Goal: Leave review/rating: Leave review/rating

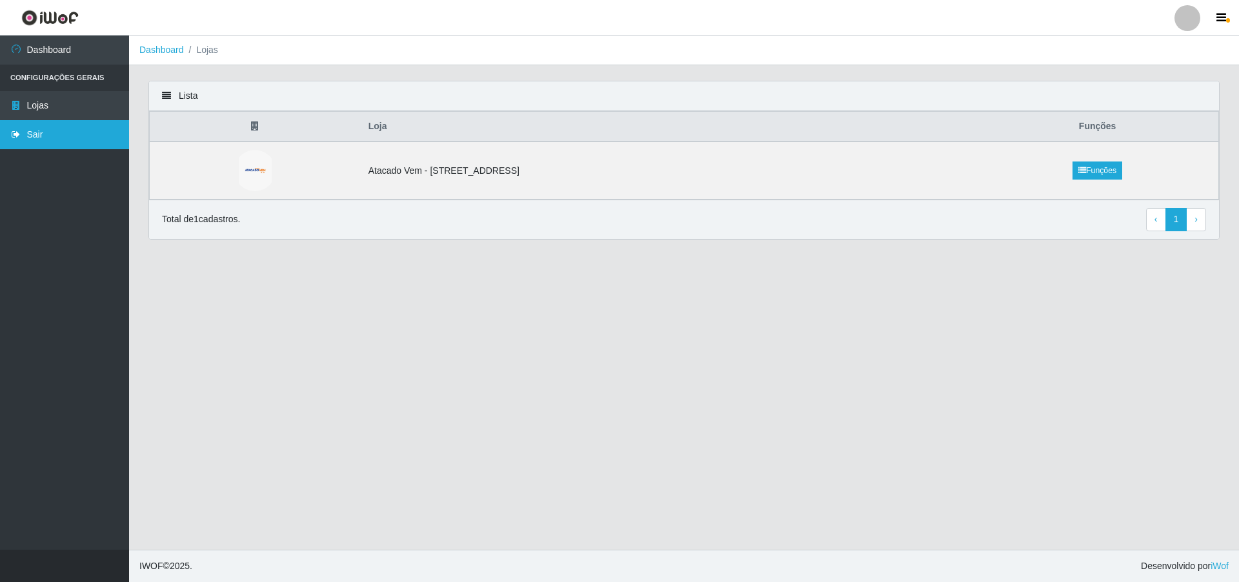
click at [85, 128] on link "Sair" at bounding box center [64, 134] width 129 height 29
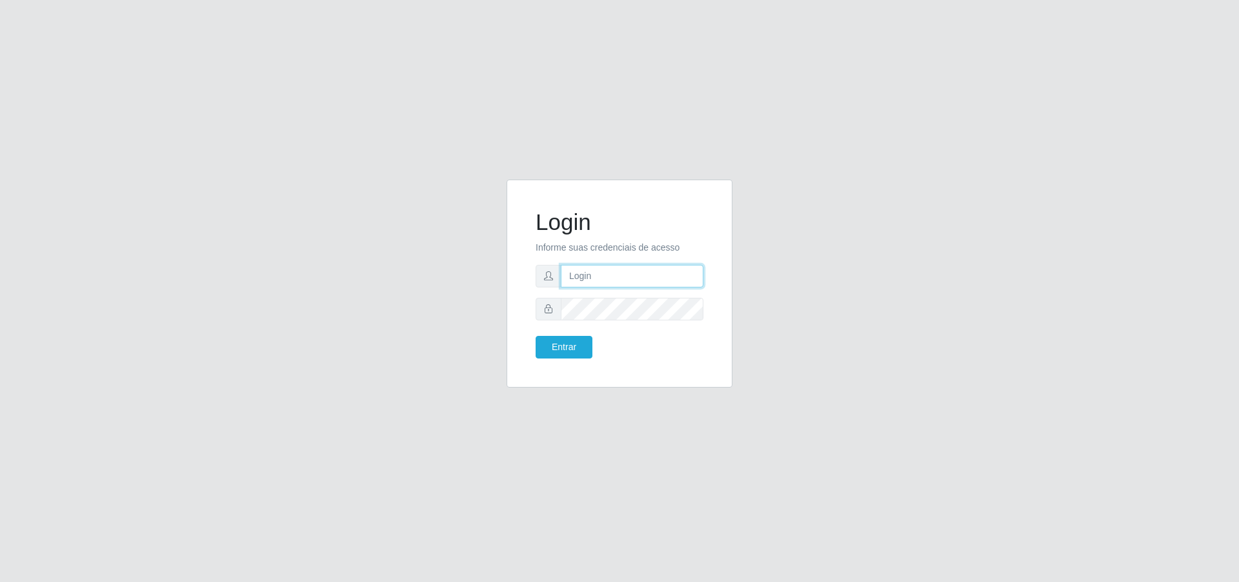
type input "[PERSON_NAME][EMAIL_ADDRESS][DOMAIN_NAME]"
click at [575, 343] on button "Entrar" at bounding box center [564, 347] width 57 height 23
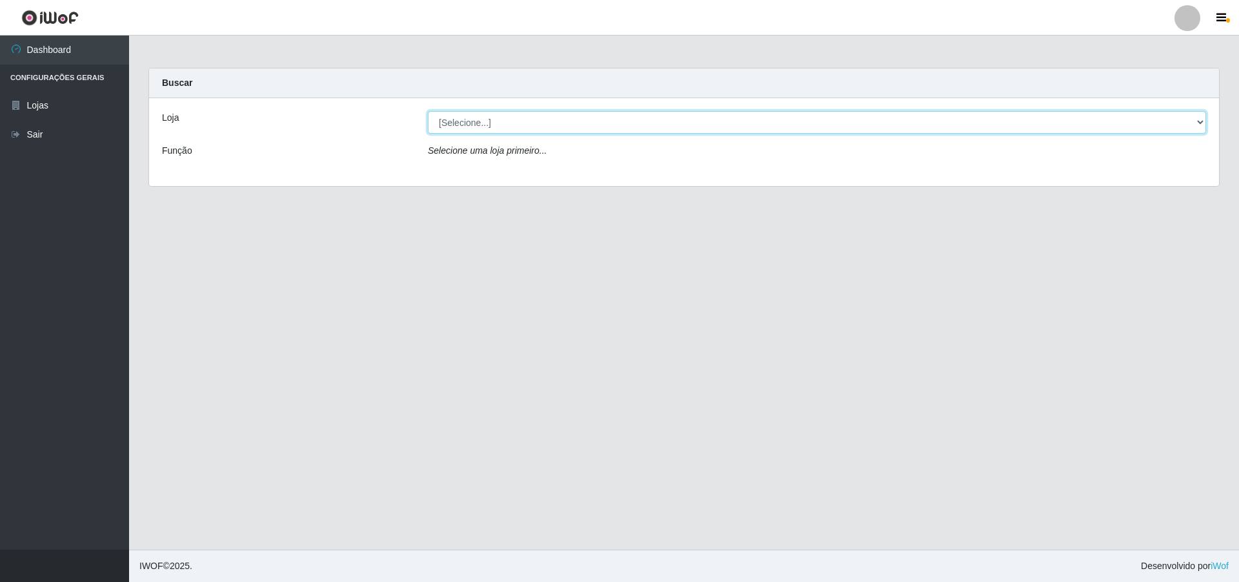
click at [524, 116] on select "[Selecione...] Atacado Vem - [STREET_ADDRESS]" at bounding box center [817, 122] width 779 height 23
select select "461"
click at [428, 111] on select "[Selecione...] Atacado Vem - [STREET_ADDRESS]" at bounding box center [817, 122] width 779 height 23
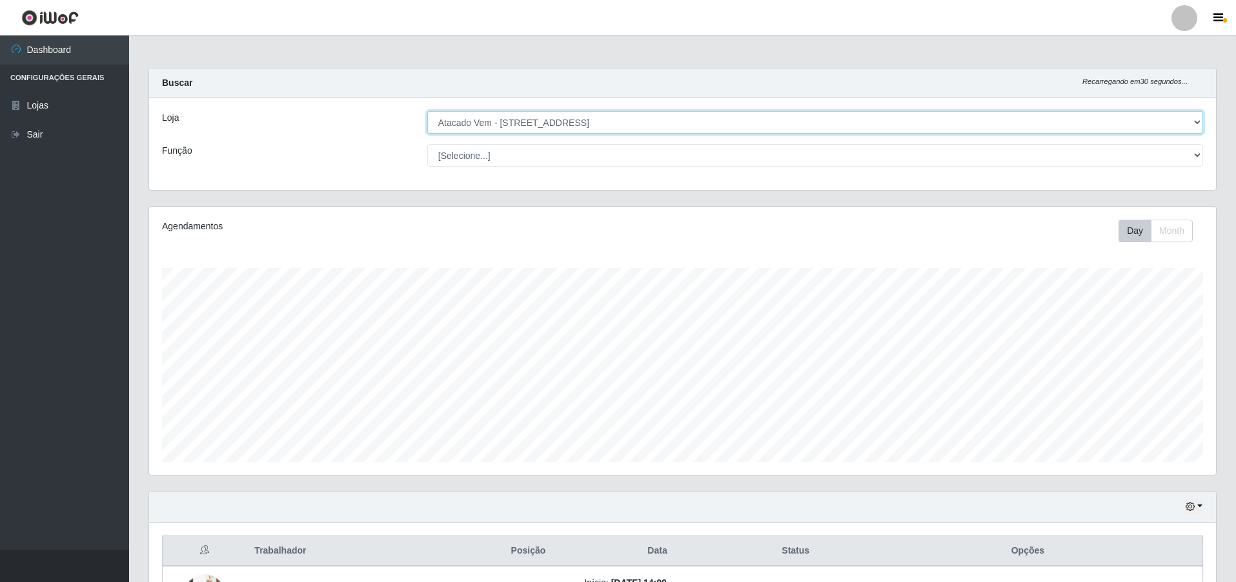
scroll to position [268, 1067]
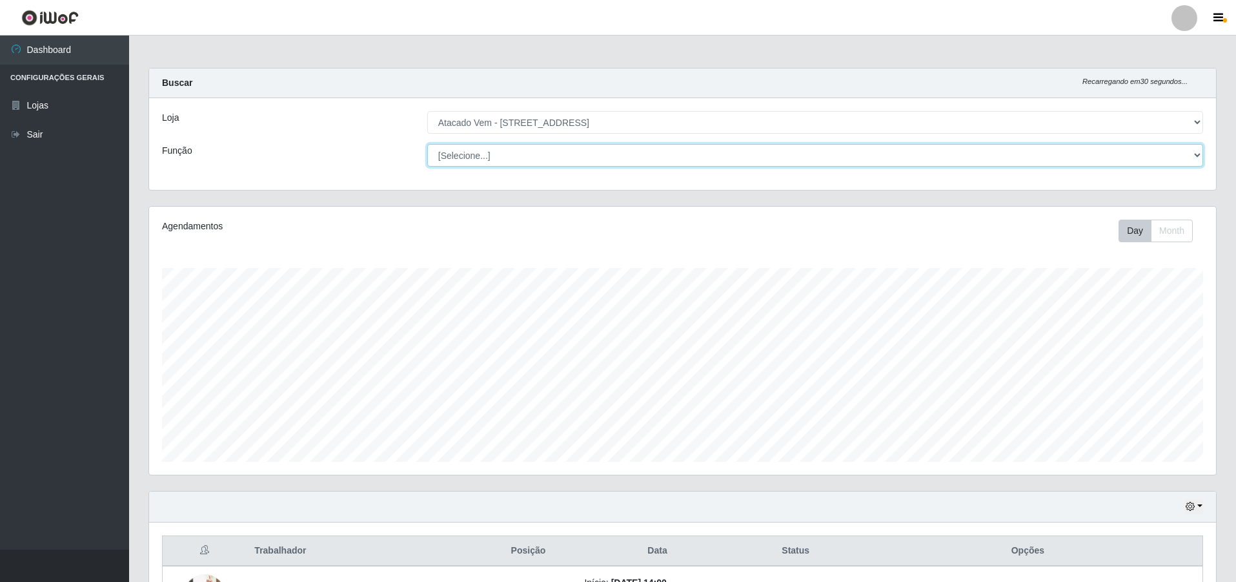
click at [481, 154] on select "[Selecione...] Carregador e Descarregador de Caminhão Carregador e Descarregado…" at bounding box center [815, 155] width 776 height 23
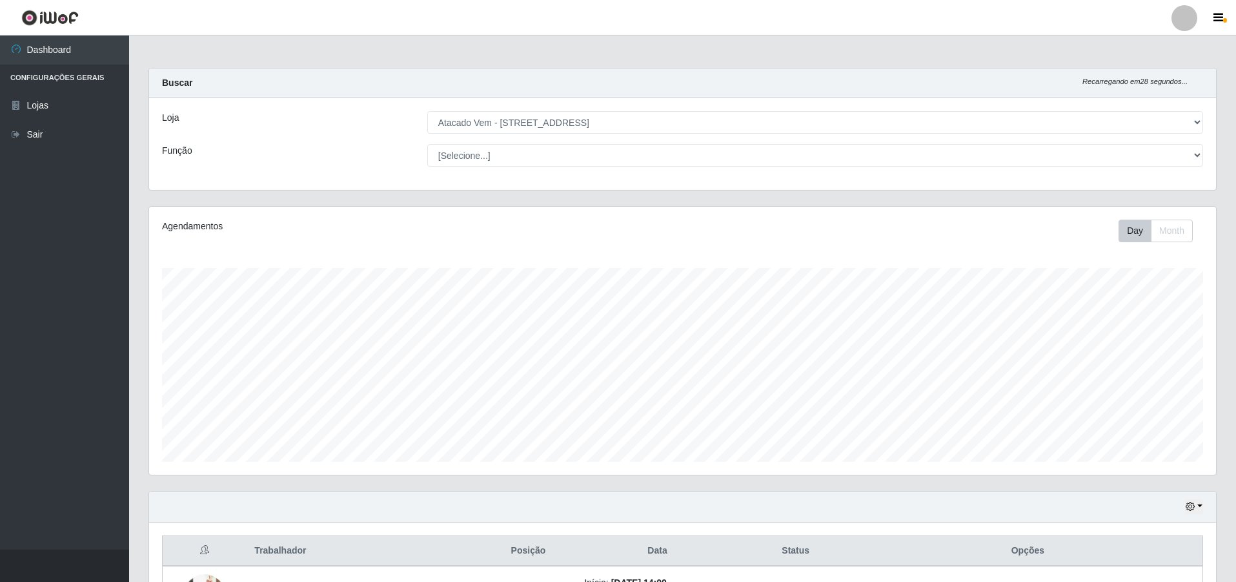
click at [334, 131] on div "Loja" at bounding box center [284, 122] width 265 height 23
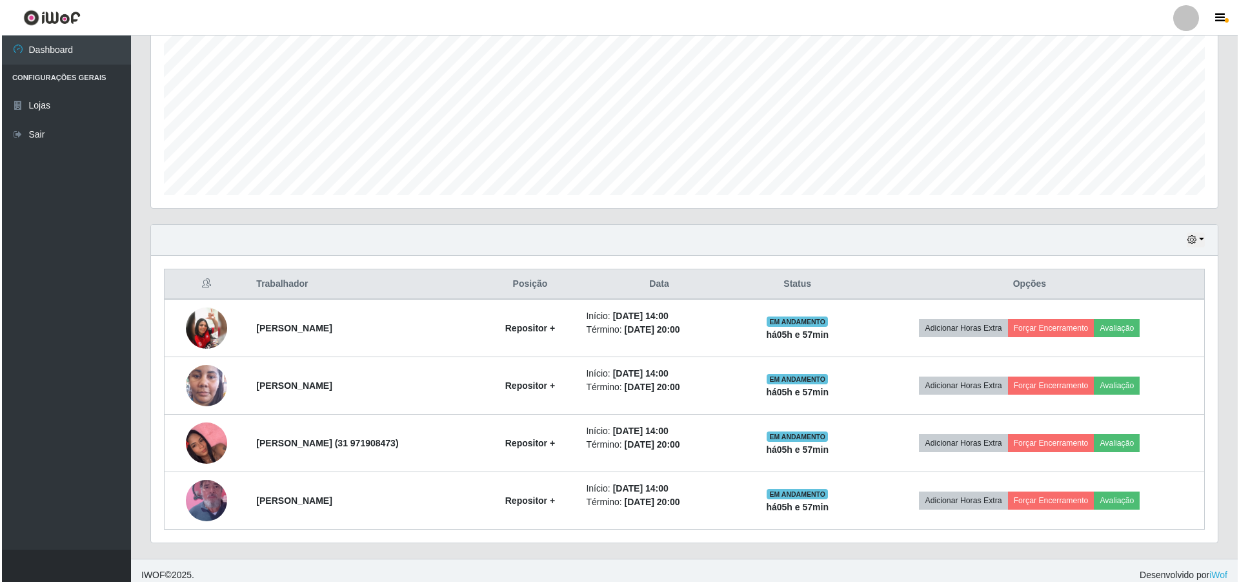
scroll to position [276, 0]
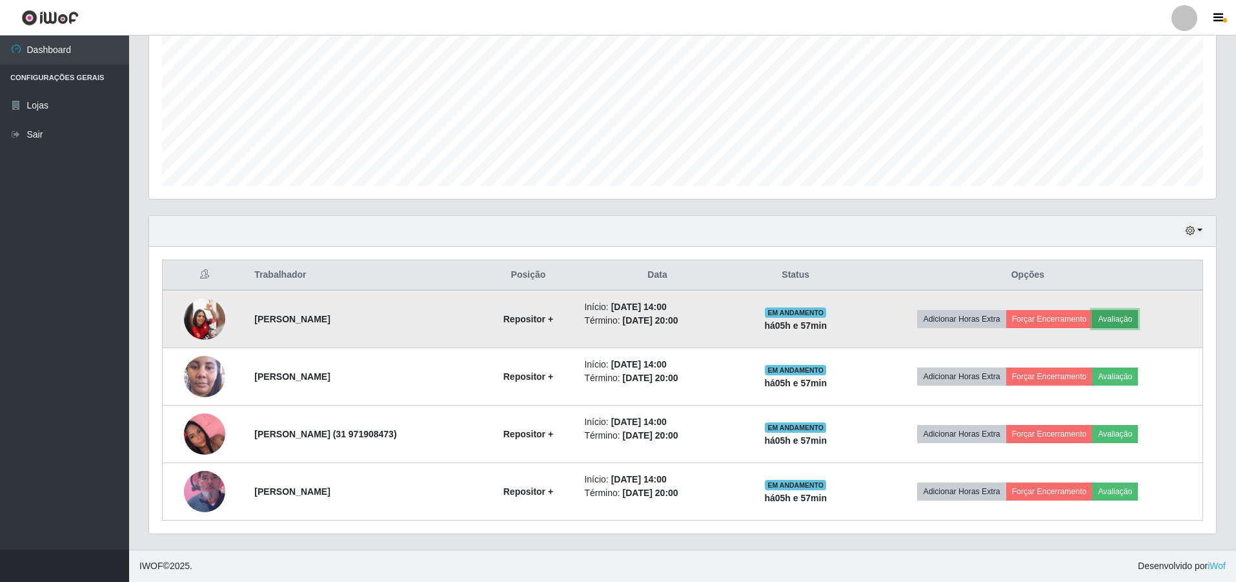
click at [1110, 316] on button "Avaliação" at bounding box center [1115, 319] width 46 height 18
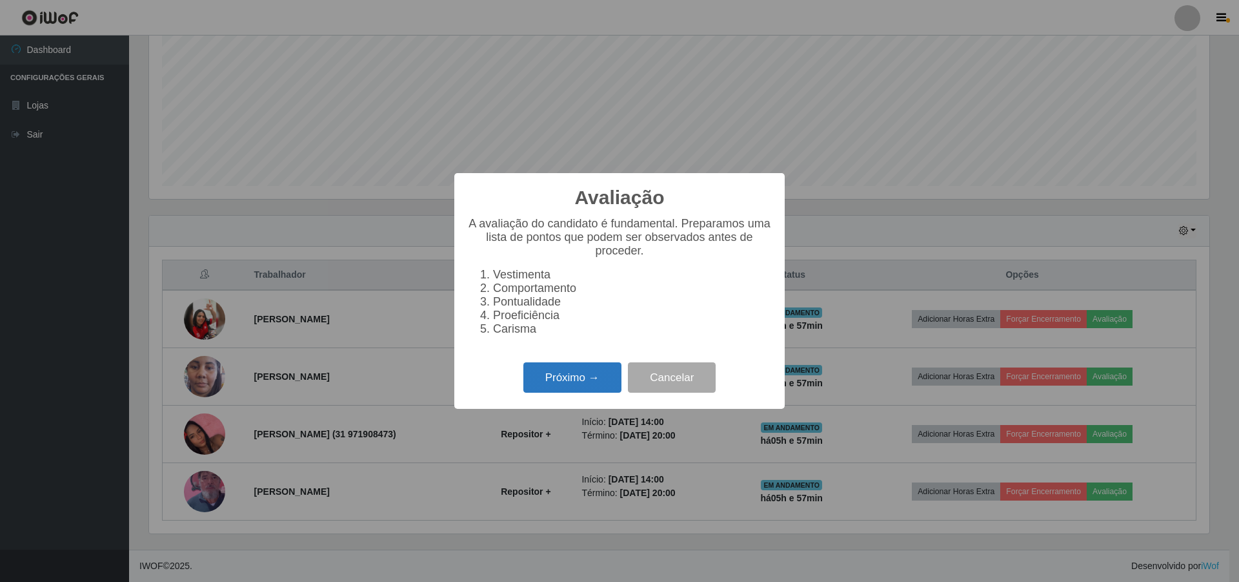
click at [602, 387] on button "Próximo →" at bounding box center [573, 377] width 98 height 30
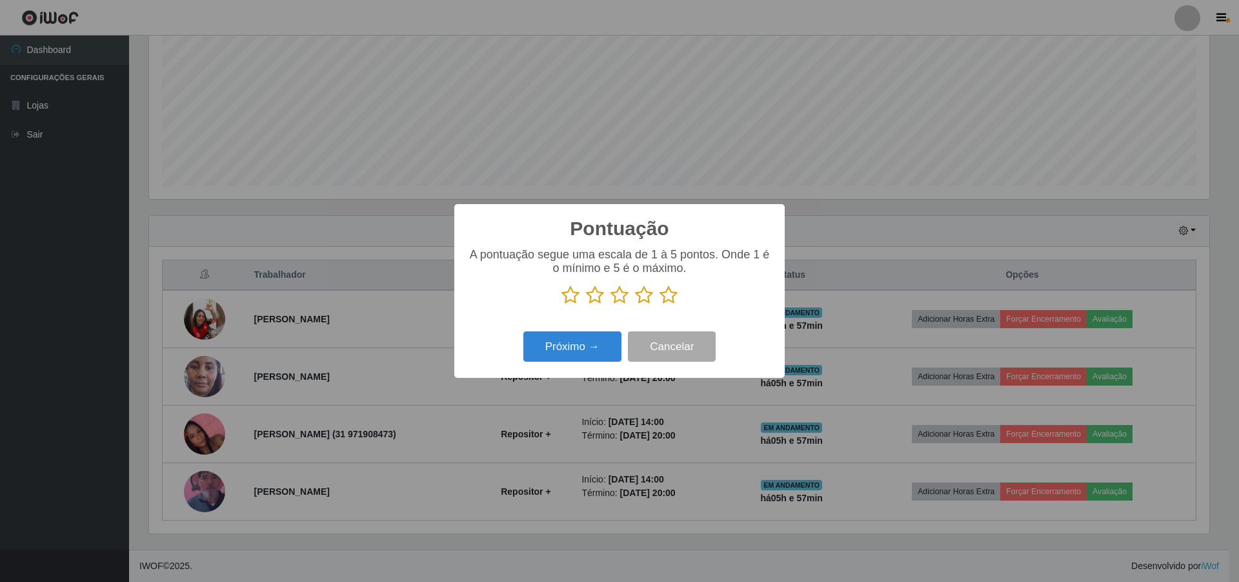
scroll to position [645293, 644500]
click at [566, 292] on icon at bounding box center [571, 294] width 18 height 19
click at [562, 305] on input "radio" at bounding box center [562, 305] width 0 height 0
click at [562, 339] on button "Próximo →" at bounding box center [573, 346] width 98 height 30
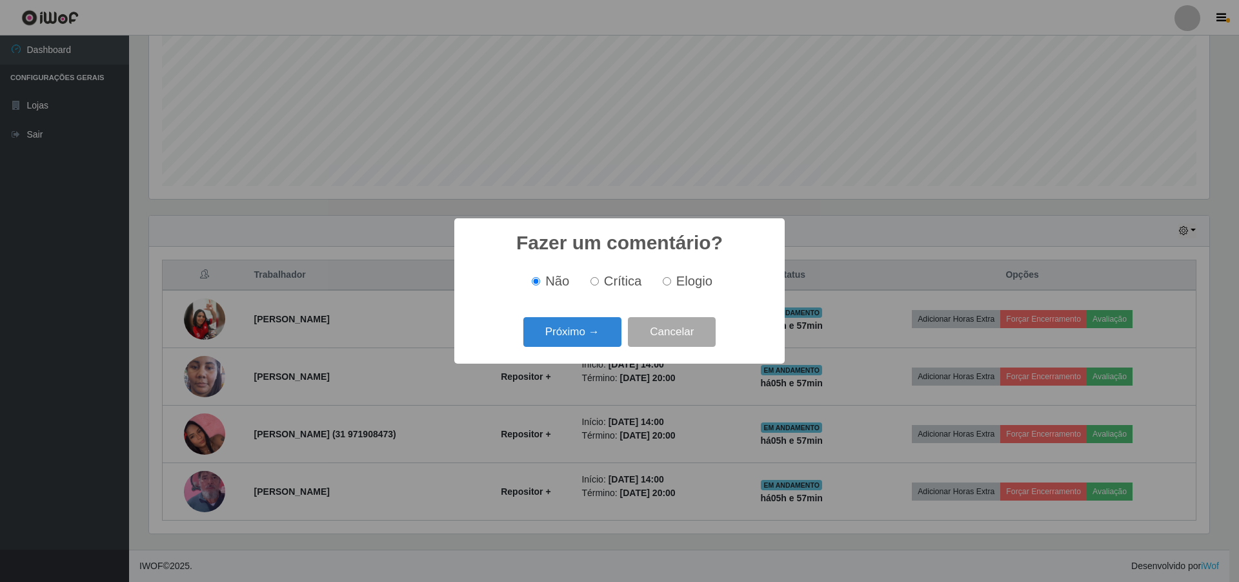
click at [599, 281] on input "Crítica" at bounding box center [595, 281] width 8 height 8
radio input "true"
click at [593, 326] on button "Próximo →" at bounding box center [573, 332] width 98 height 30
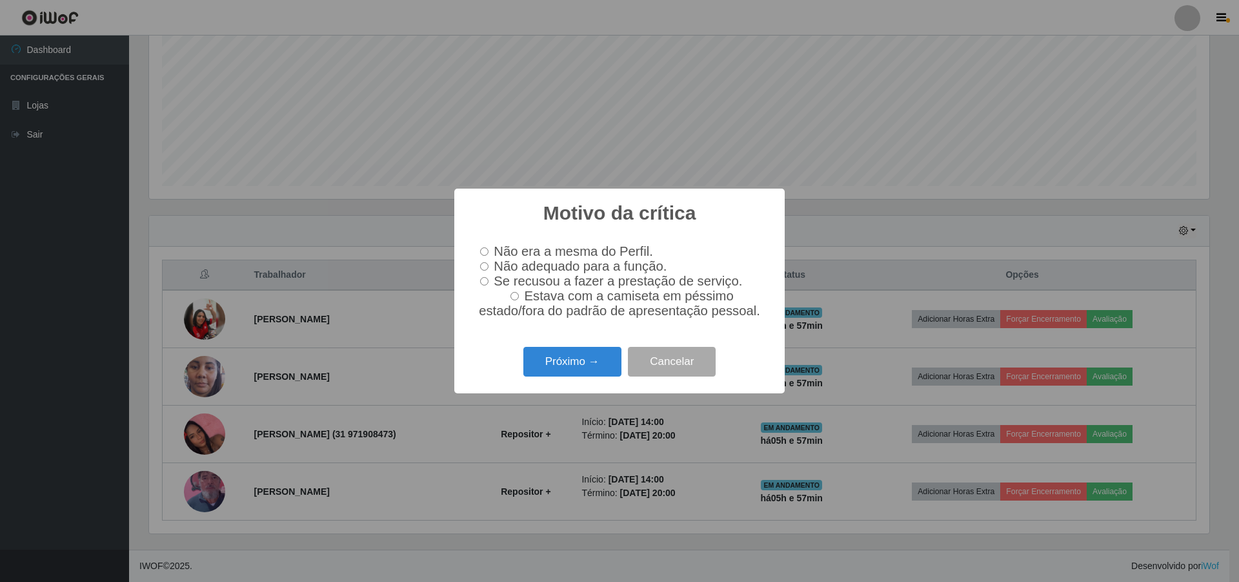
click at [482, 269] on input "Não adequado para a função." at bounding box center [484, 266] width 8 height 8
radio input "true"
click at [551, 365] on button "Próximo →" at bounding box center [573, 362] width 98 height 30
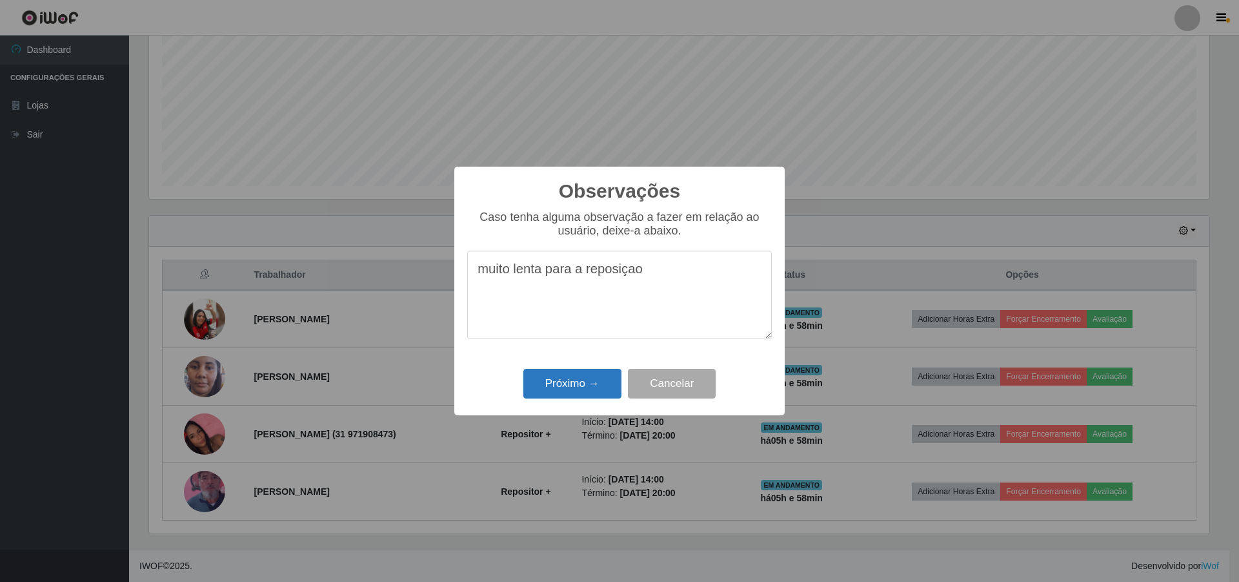
type textarea "muito lenta para a reposiçao"
click at [593, 390] on button "Próximo →" at bounding box center [573, 384] width 98 height 30
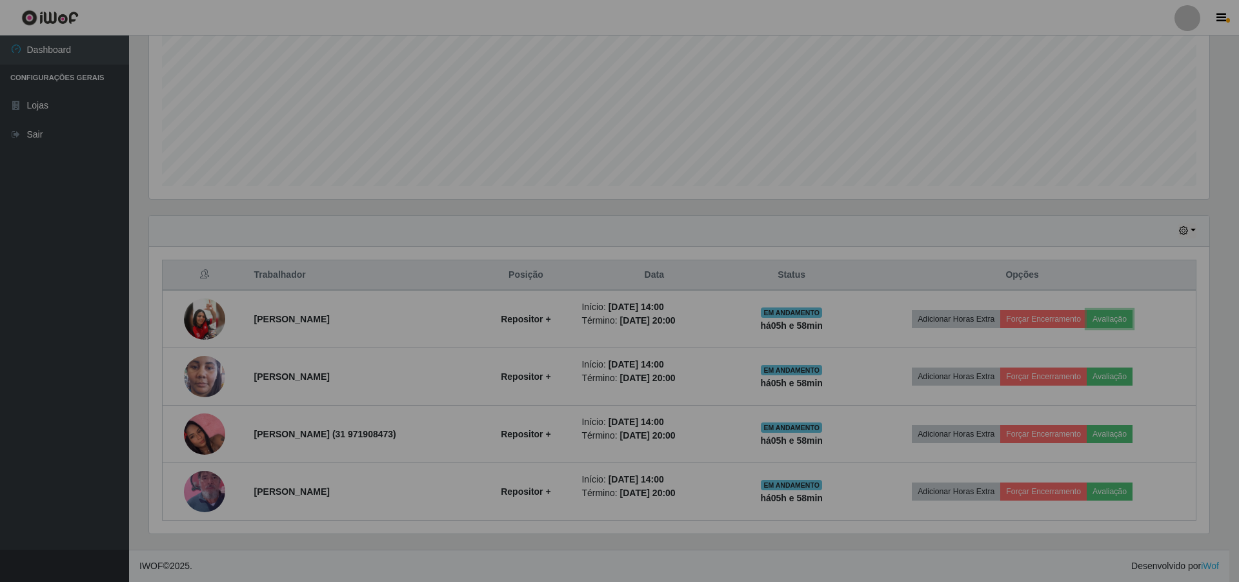
scroll to position [268, 1067]
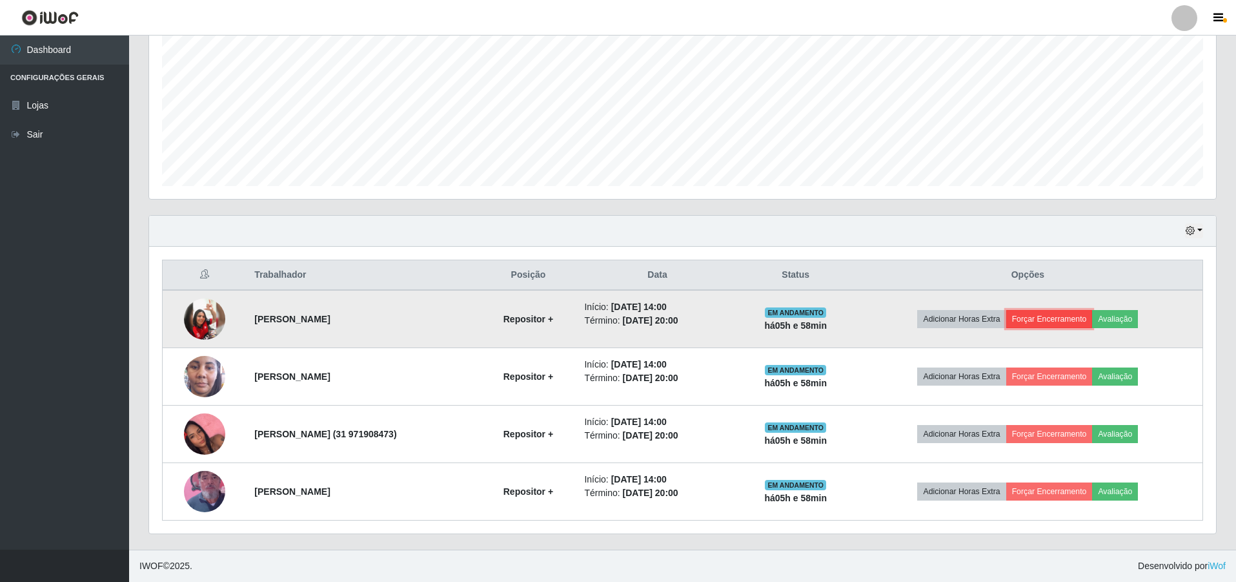
click at [1063, 318] on button "Forçar Encerramento" at bounding box center [1049, 319] width 87 height 18
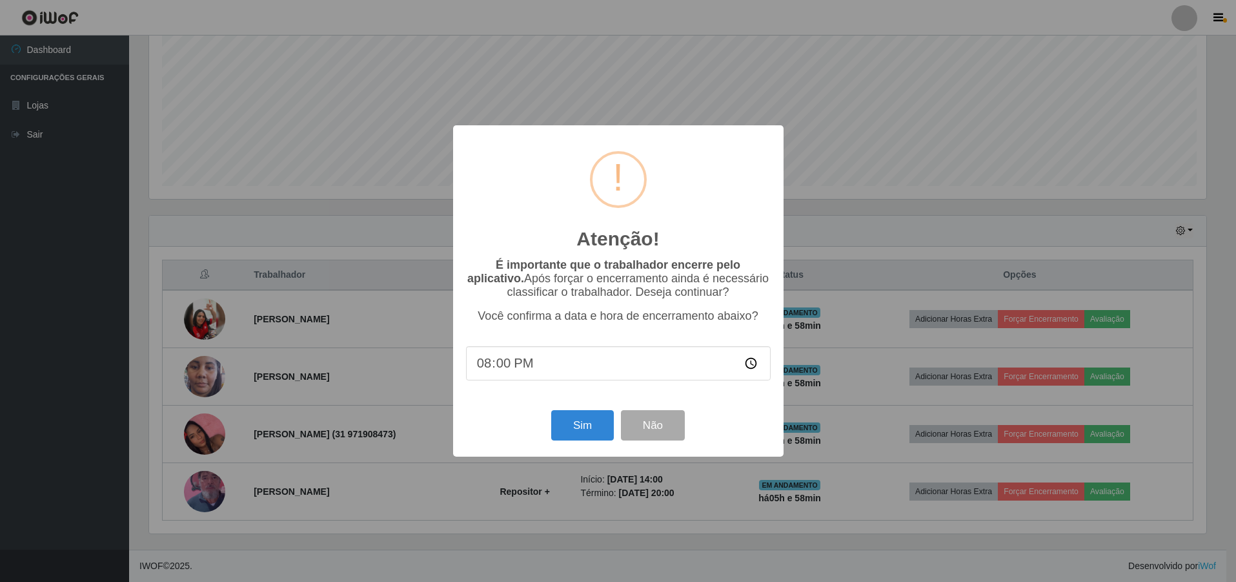
scroll to position [268, 1061]
click at [604, 431] on button "Sim" at bounding box center [584, 425] width 63 height 30
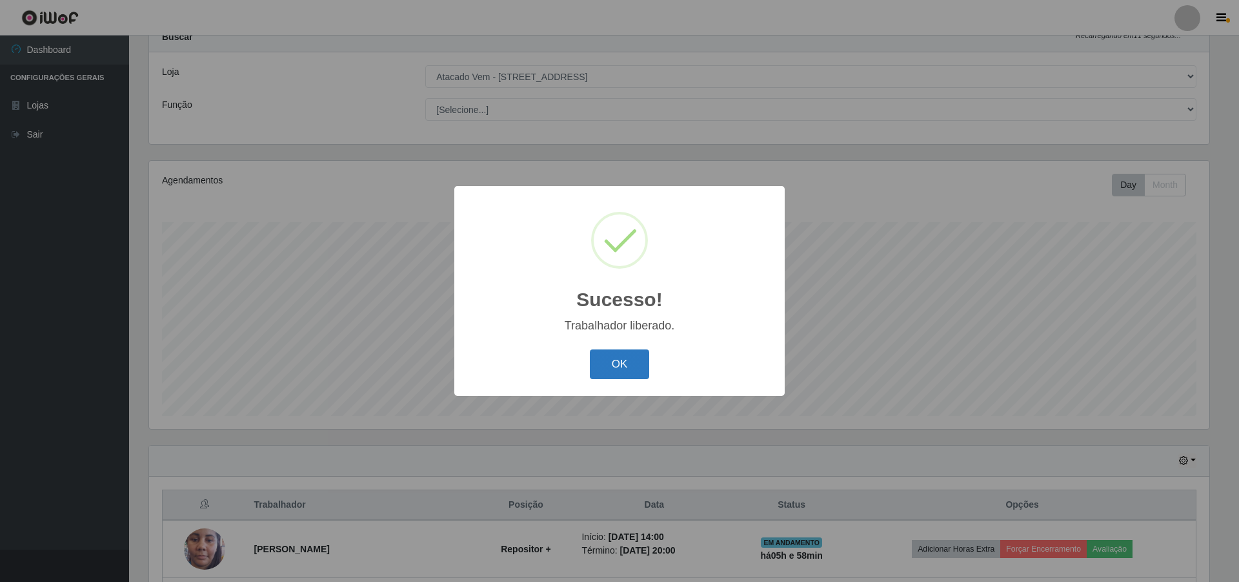
click at [598, 374] on button "OK" at bounding box center [620, 364] width 60 height 30
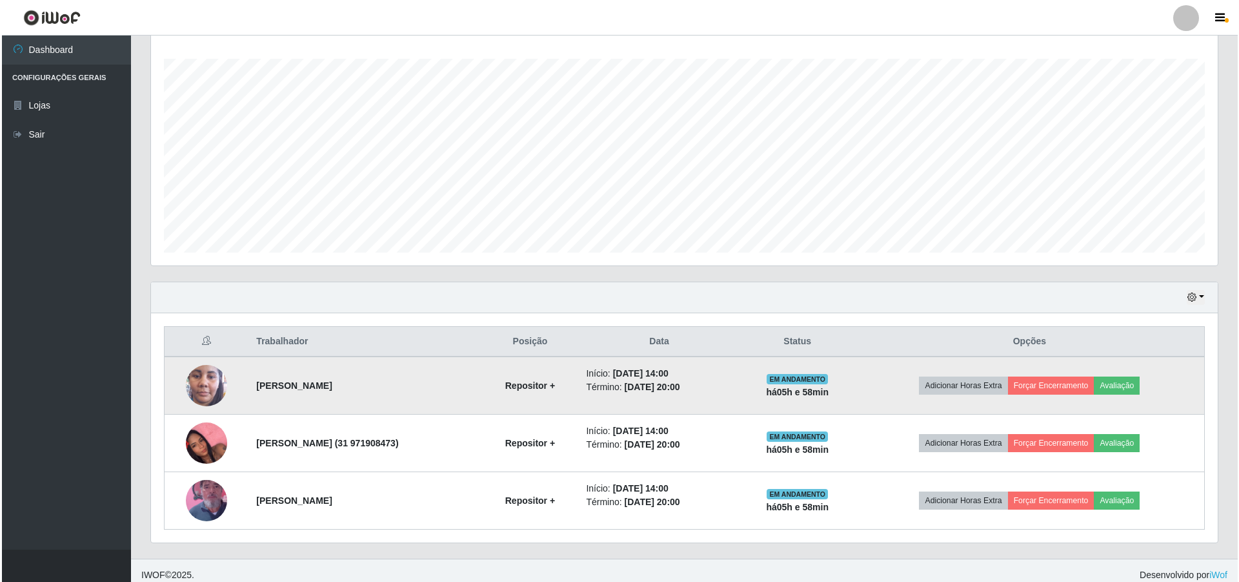
scroll to position [218, 0]
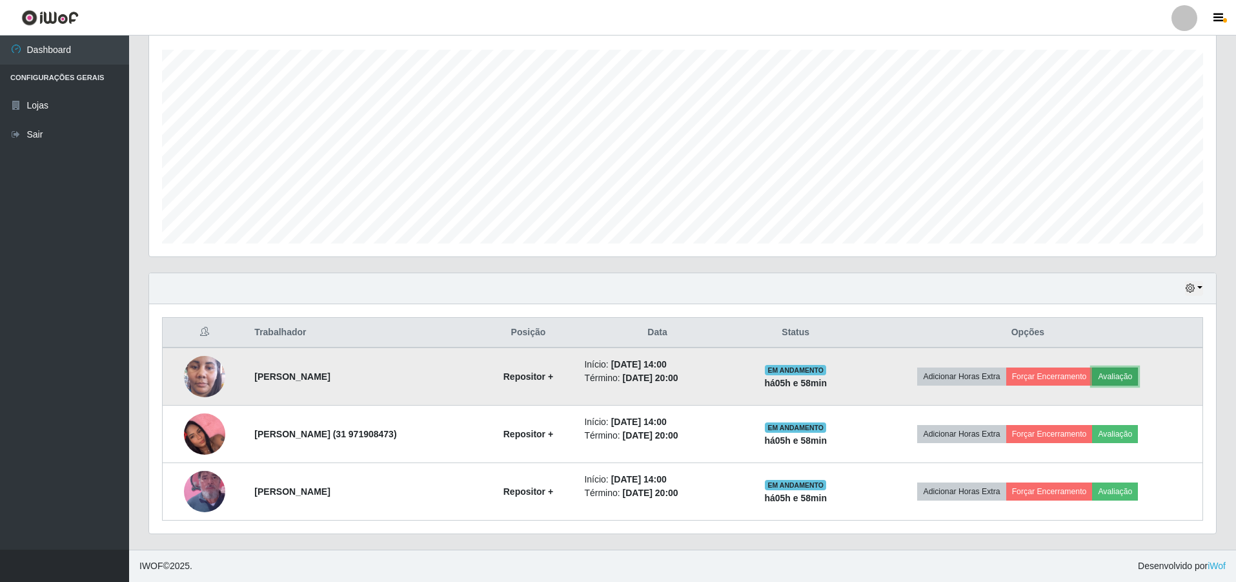
click at [1103, 377] on button "Avaliação" at bounding box center [1115, 376] width 46 height 18
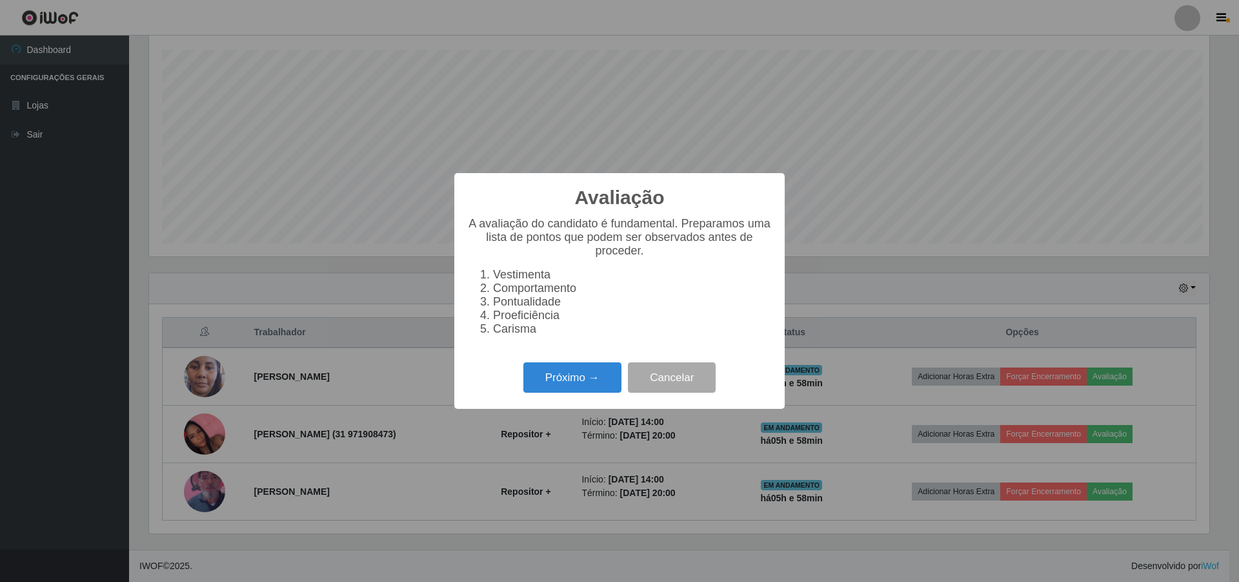
scroll to position [268, 1061]
click at [593, 375] on button "Próximo →" at bounding box center [573, 377] width 98 height 30
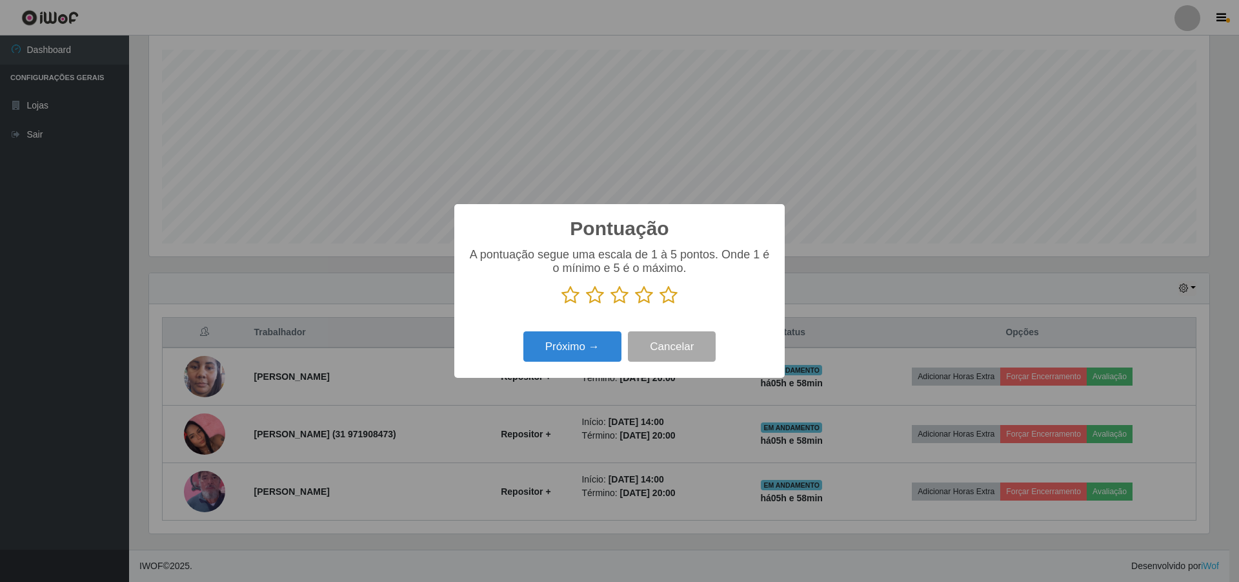
click at [673, 300] on icon at bounding box center [669, 294] width 18 height 19
click at [660, 305] on input "radio" at bounding box center [660, 305] width 0 height 0
click at [613, 339] on button "Próximo →" at bounding box center [573, 346] width 98 height 30
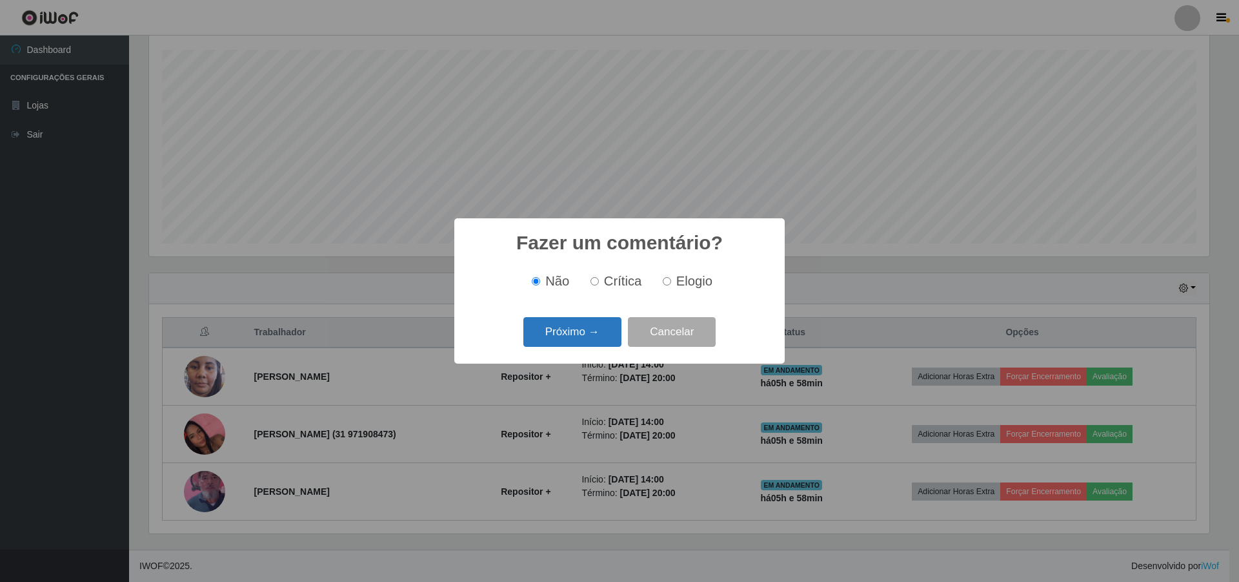
click at [589, 329] on button "Próximo →" at bounding box center [573, 332] width 98 height 30
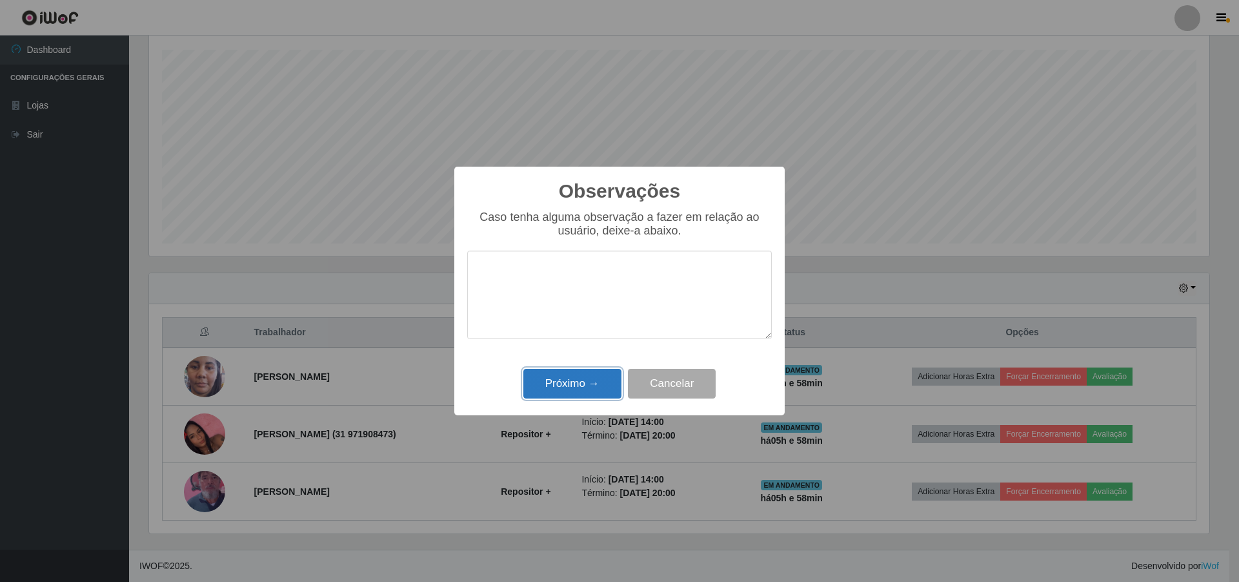
click at [583, 391] on button "Próximo →" at bounding box center [573, 384] width 98 height 30
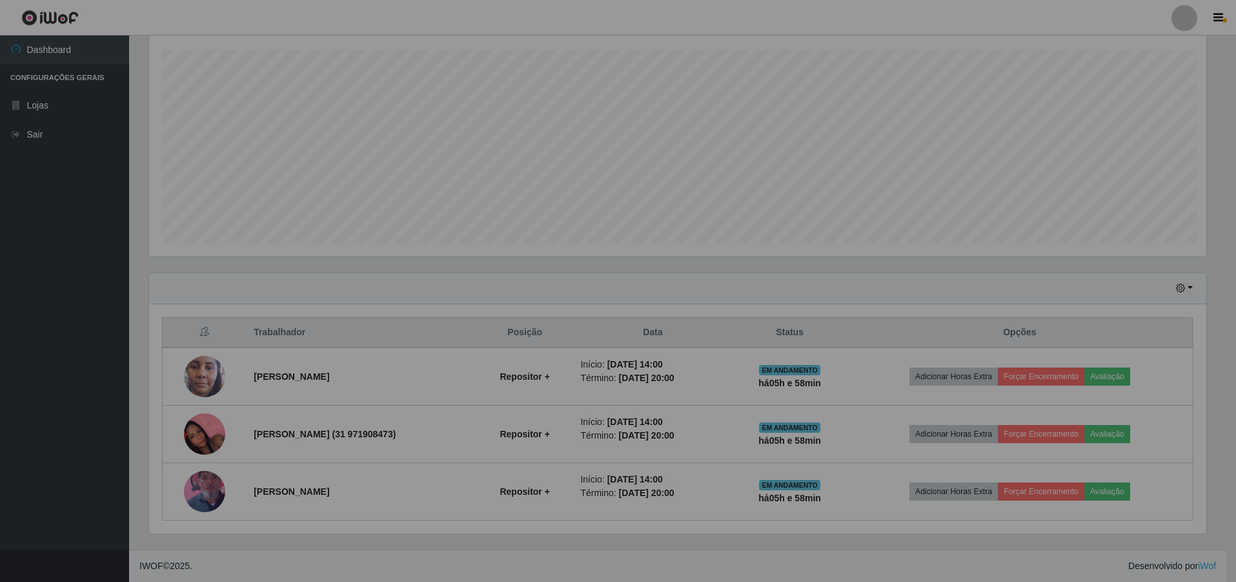
scroll to position [268, 1067]
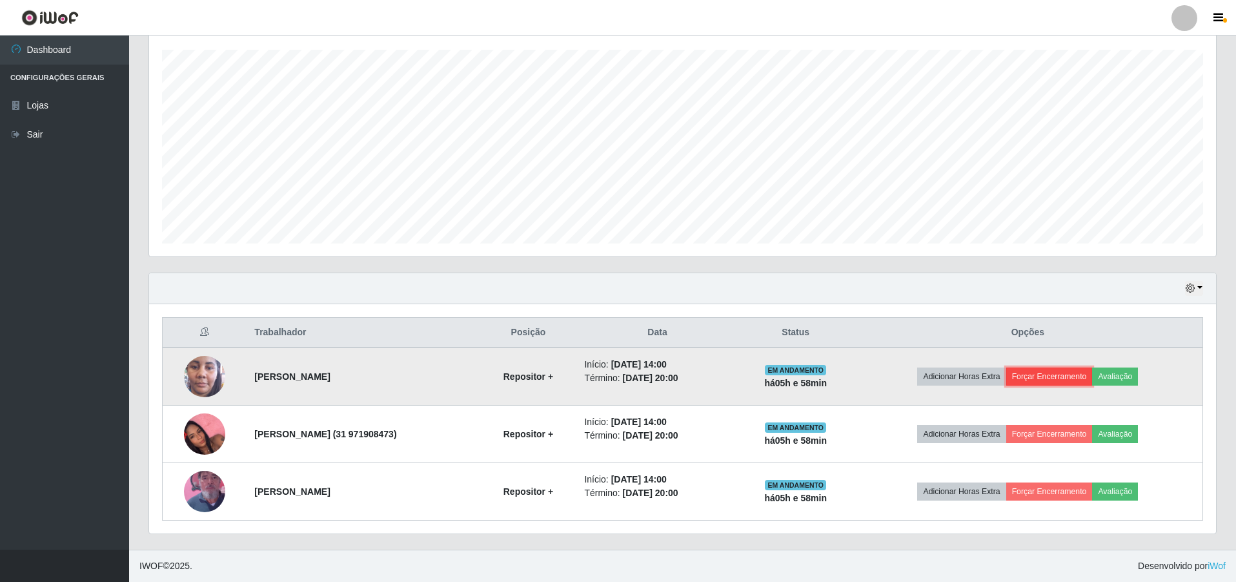
click at [1028, 371] on button "Forçar Encerramento" at bounding box center [1049, 376] width 87 height 18
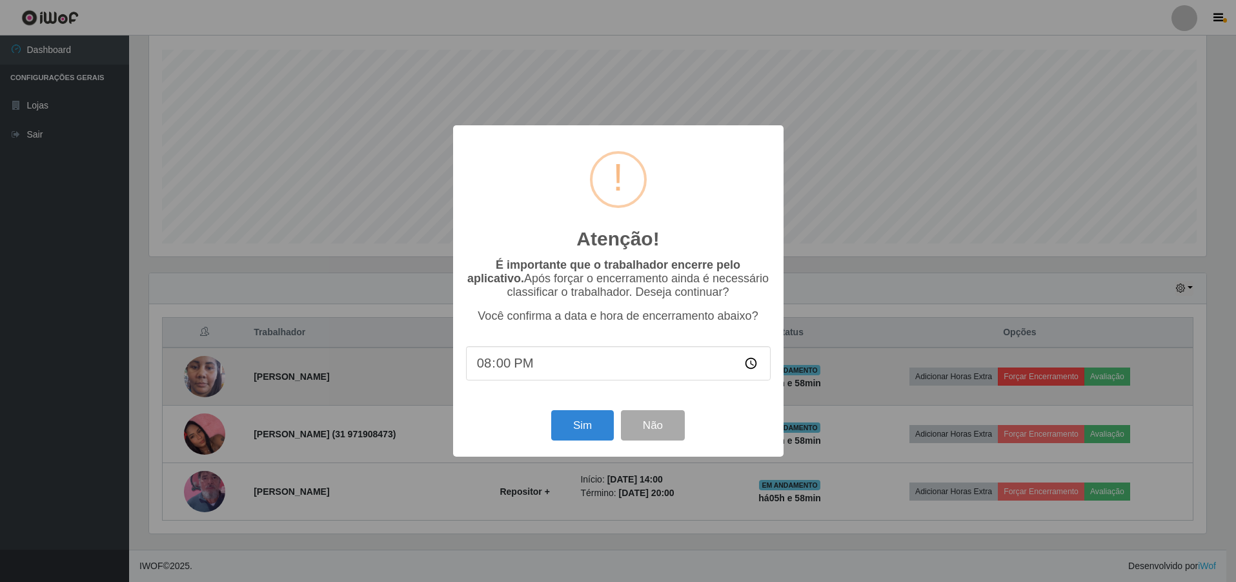
scroll to position [268, 1061]
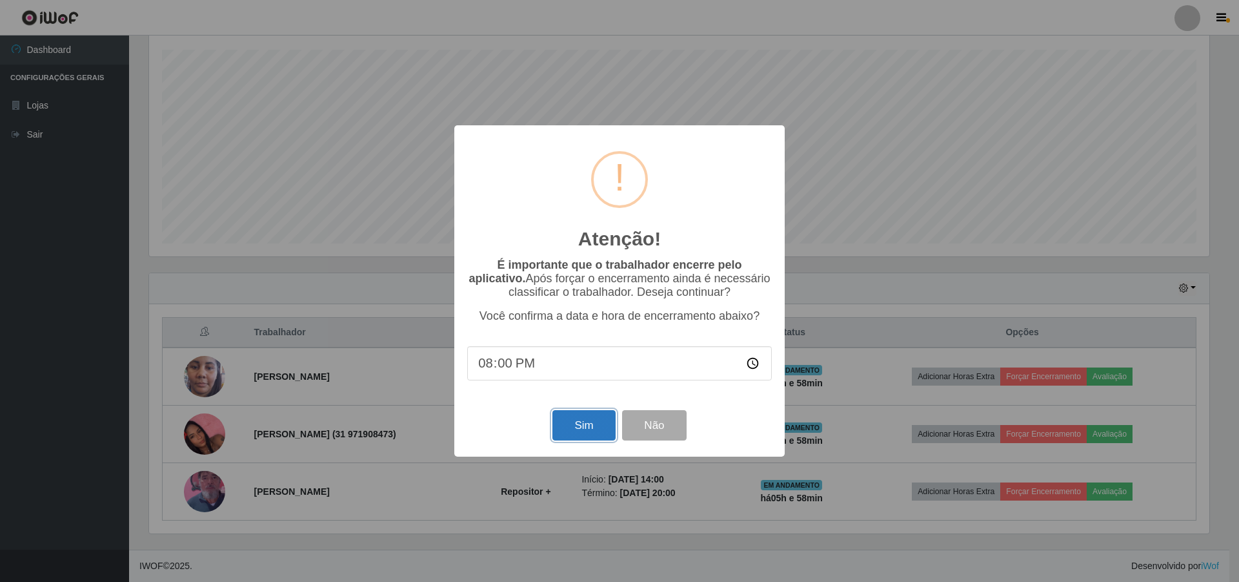
click at [600, 421] on button "Sim" at bounding box center [584, 425] width 63 height 30
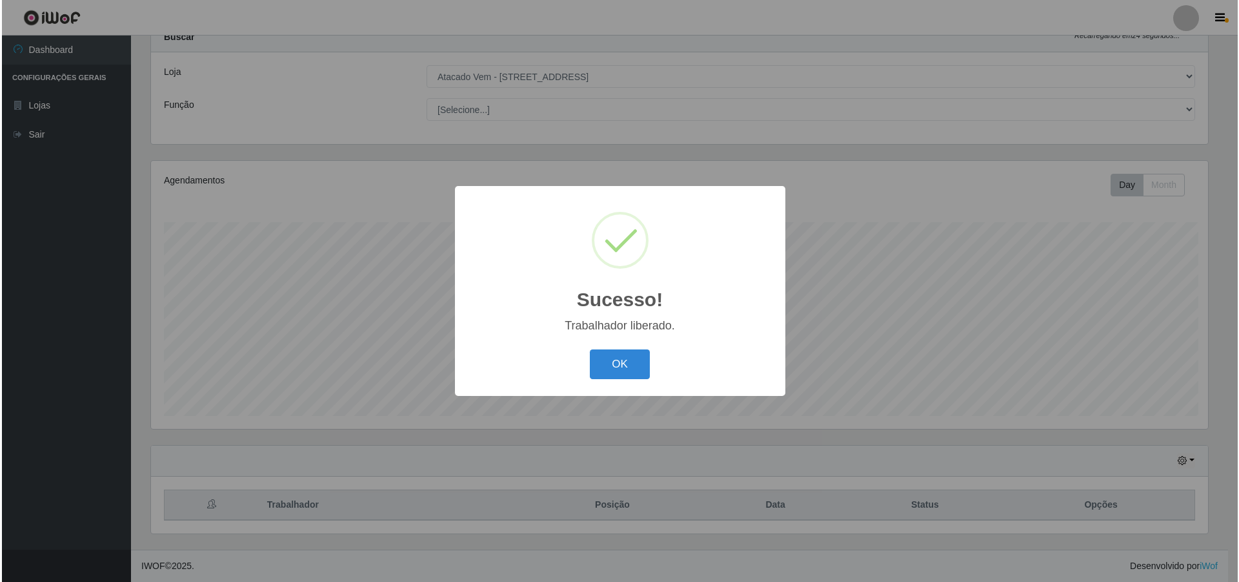
scroll to position [0, 0]
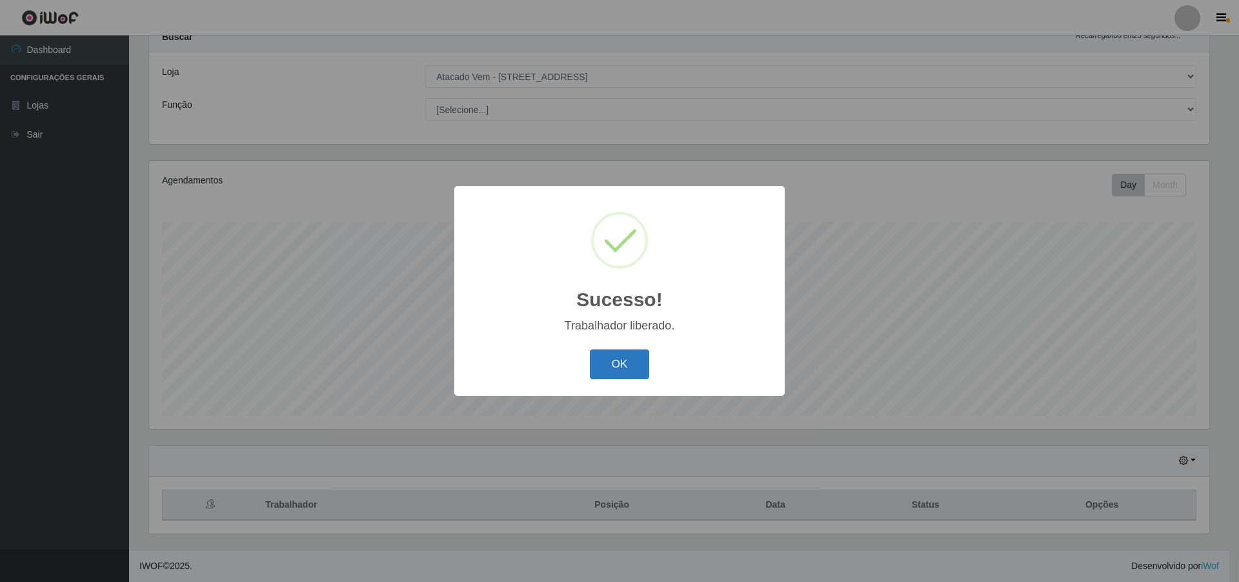
click at [613, 365] on button "OK" at bounding box center [620, 364] width 60 height 30
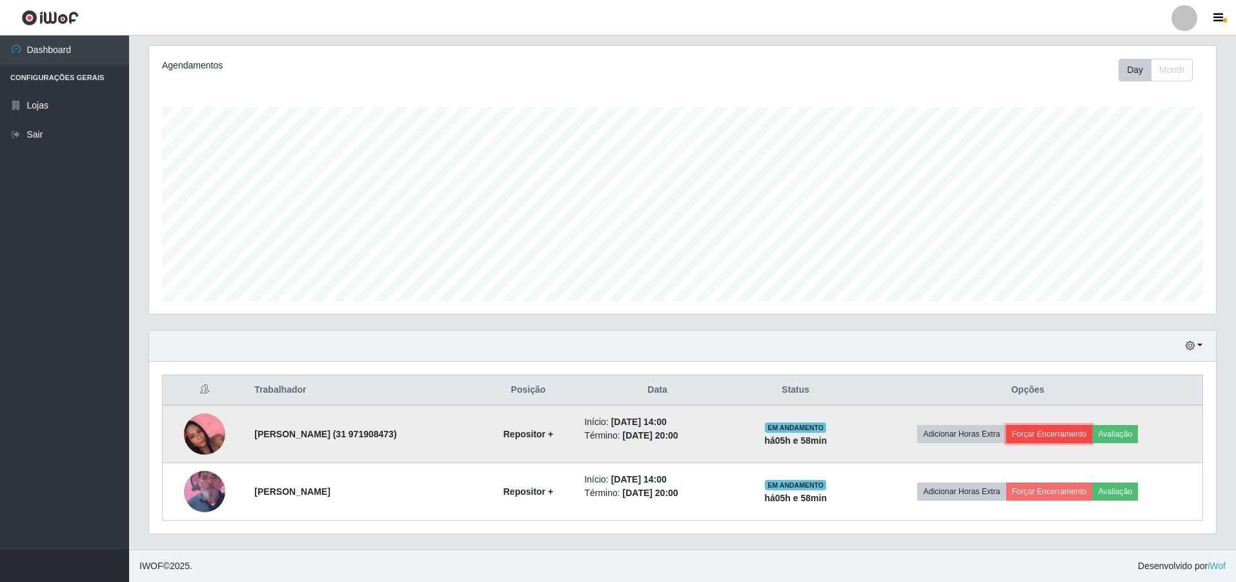
click at [1046, 428] on button "Forçar Encerramento" at bounding box center [1049, 434] width 87 height 18
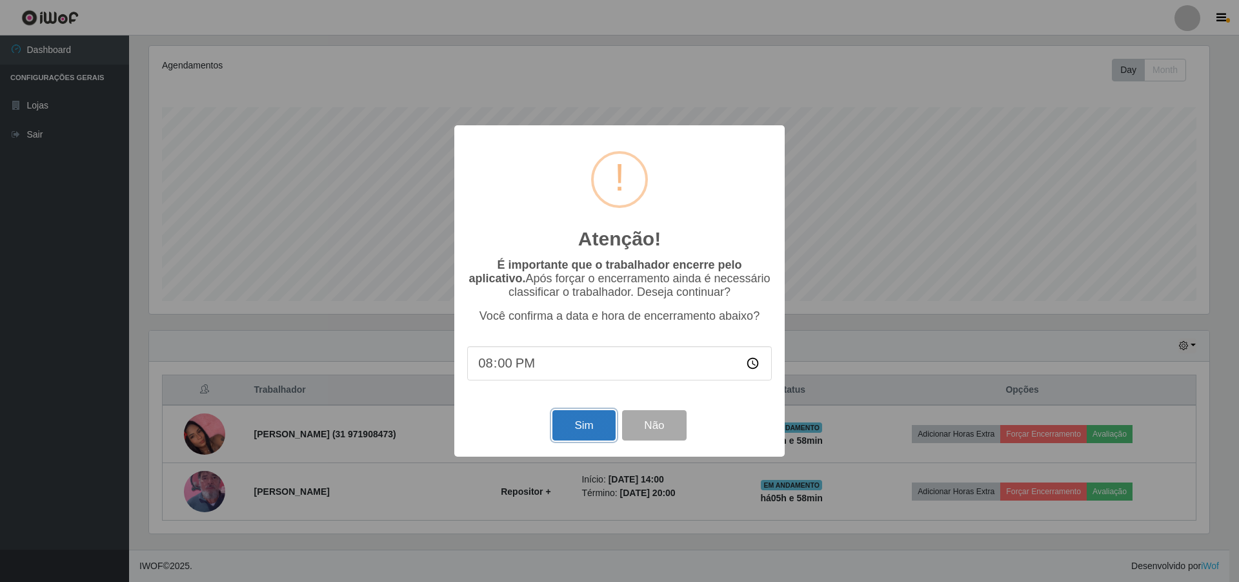
click at [602, 422] on button "Sim" at bounding box center [584, 425] width 63 height 30
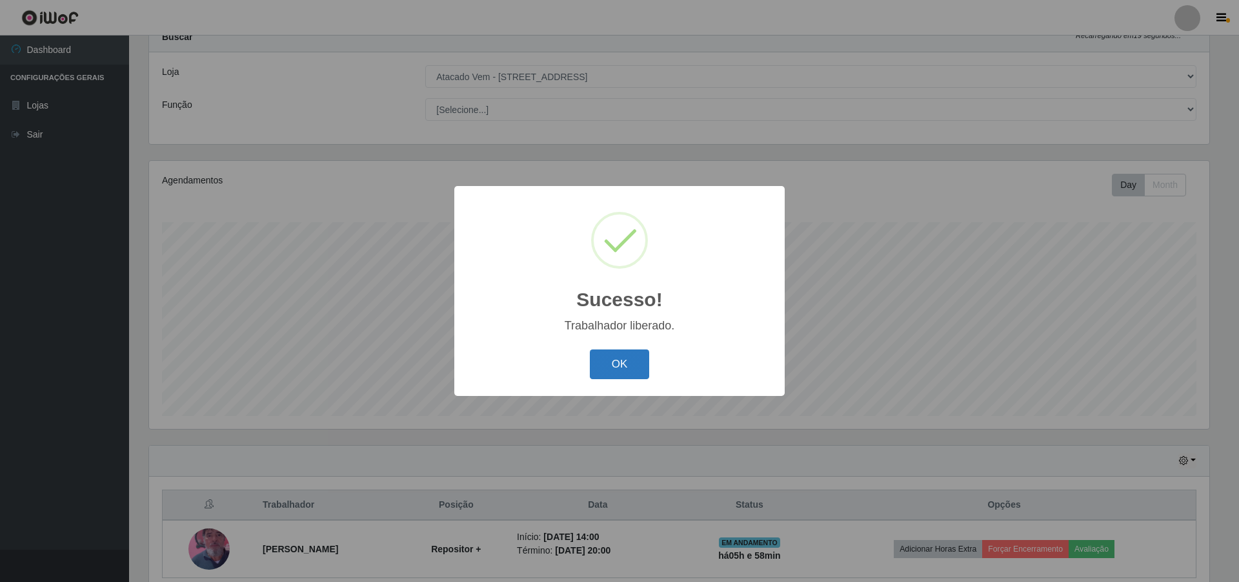
click at [627, 365] on button "OK" at bounding box center [620, 364] width 60 height 30
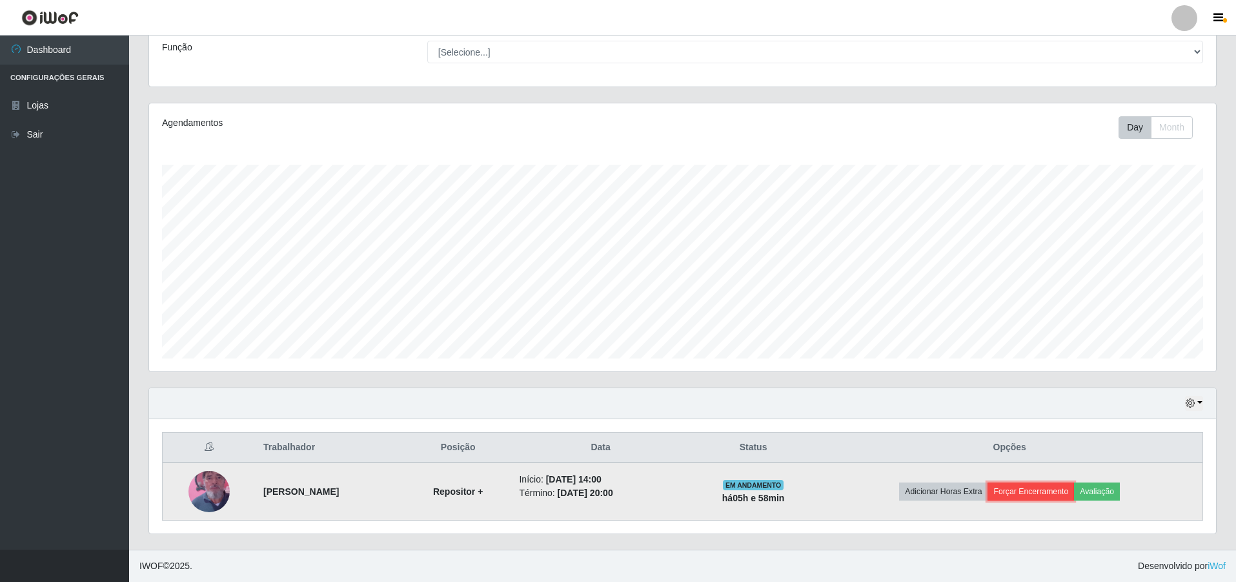
click at [1053, 487] on button "Forçar Encerramento" at bounding box center [1031, 491] width 87 height 18
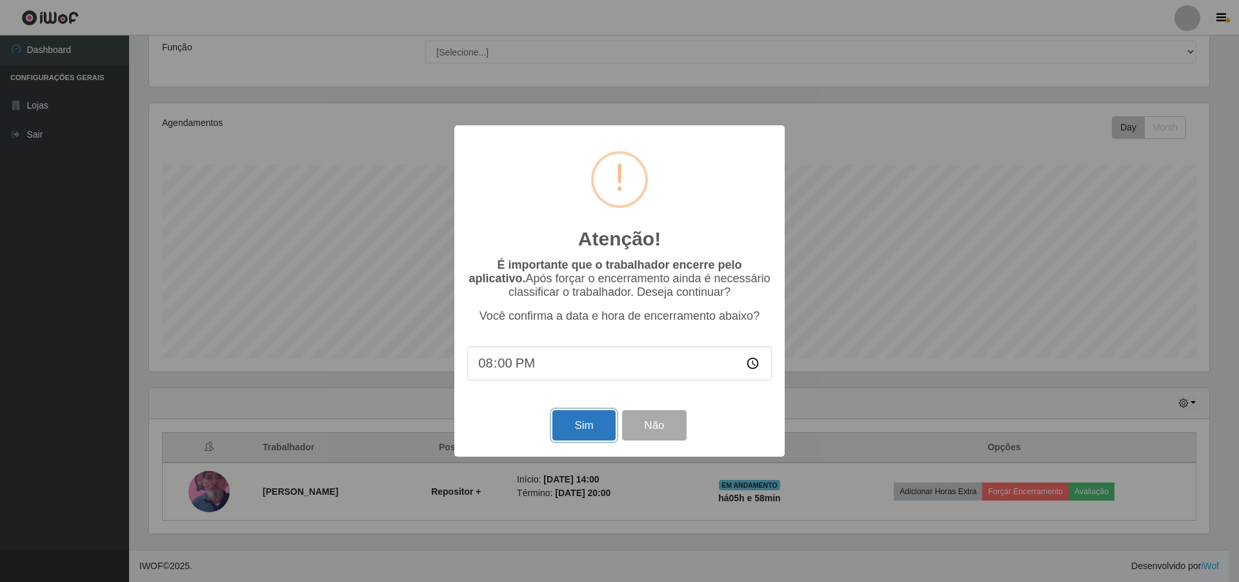
click at [562, 418] on button "Sim" at bounding box center [584, 425] width 63 height 30
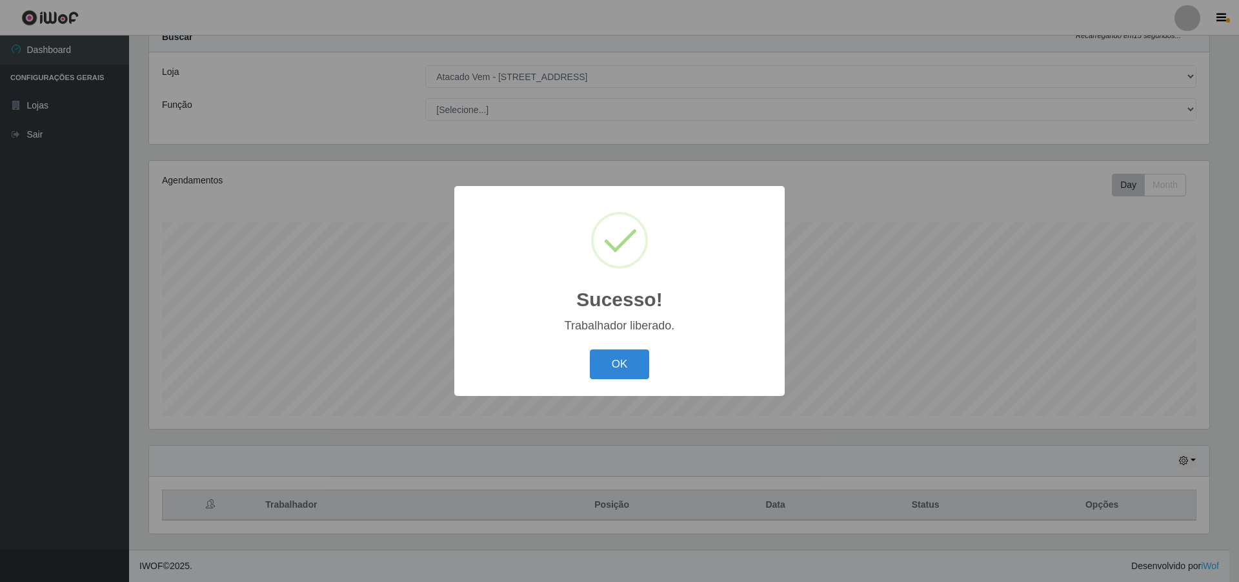
drag, startPoint x: 635, startPoint y: 354, endPoint x: 629, endPoint y: 367, distance: 13.6
click at [635, 355] on button "OK" at bounding box center [620, 364] width 60 height 30
